Goal: Find specific page/section: Find specific page/section

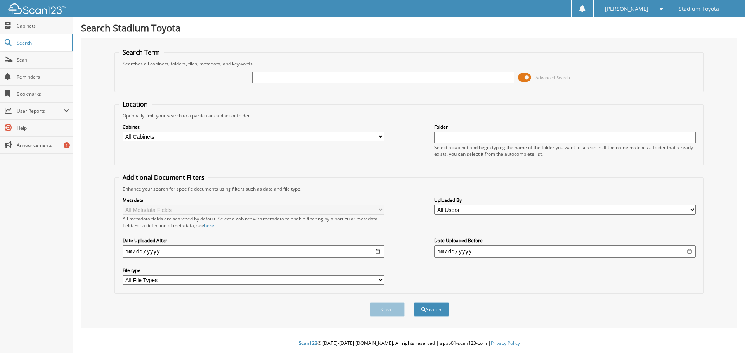
click at [270, 73] on input "text" at bounding box center [382, 78] width 261 height 12
type input "719672"
click at [414, 303] on button "Search" at bounding box center [431, 310] width 35 height 14
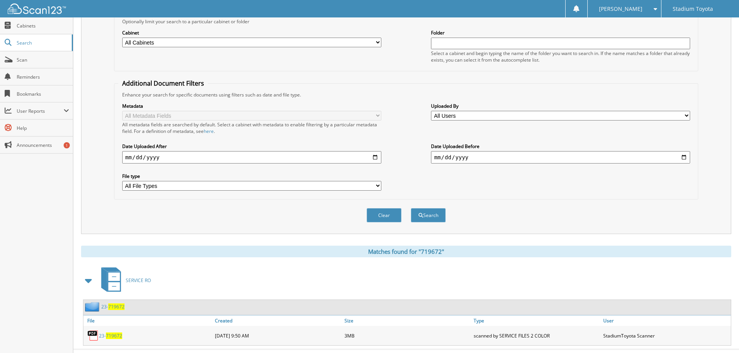
scroll to position [111, 0]
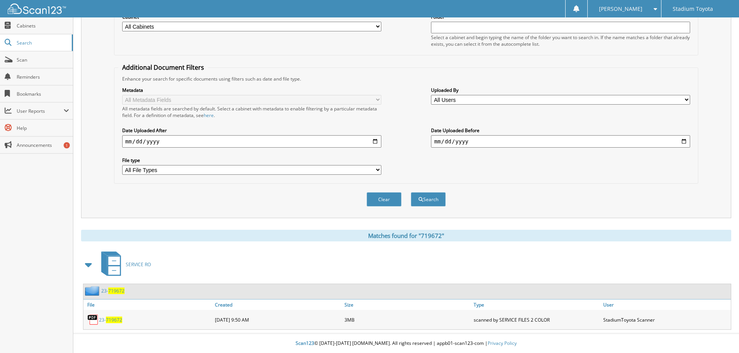
click at [106, 318] on span "719672" at bounding box center [114, 320] width 16 height 7
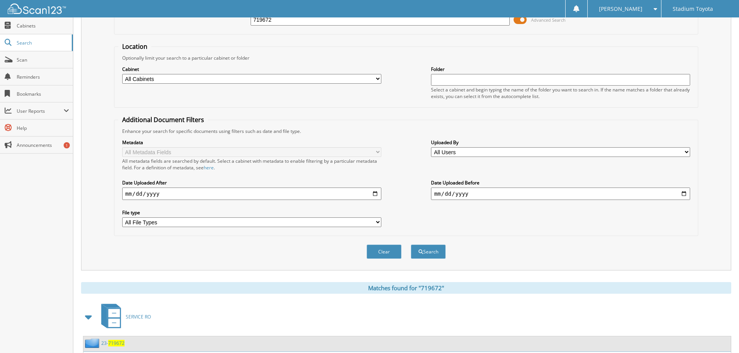
scroll to position [0, 0]
